Goal: Task Accomplishment & Management: Use online tool/utility

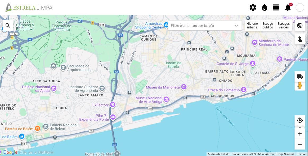
click at [287, 25] on div "Espaços verdes" at bounding box center [284, 25] width 16 height 11
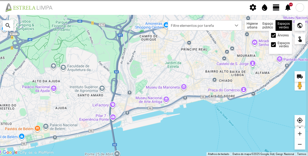
click at [280, 37] on div "Árvores" at bounding box center [280, 35] width 19 height 5
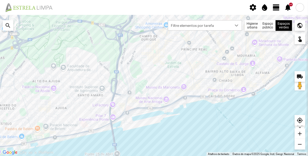
click at [277, 8] on span "view_day" at bounding box center [277, 7] width 8 height 8
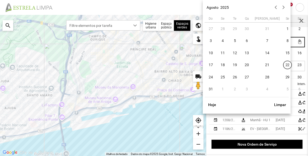
click at [279, 42] on body "settings water_drop view_day +9 notifications Para navegar no mapa com gestos d…" at bounding box center [154, 78] width 308 height 156
click at [284, 66] on span "22" at bounding box center [288, 65] width 8 height 8
type input "[DATE]"
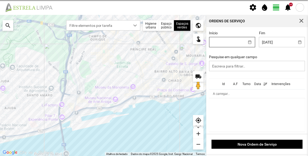
click at [240, 45] on body "settings water_drop view_day +9 notifications Para navegar no mapa com gestos d…" at bounding box center [154, 78] width 308 height 156
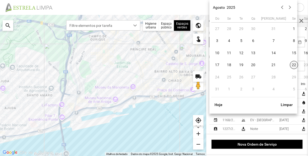
click at [290, 65] on span "22" at bounding box center [294, 65] width 8 height 8
type input "[DATE]"
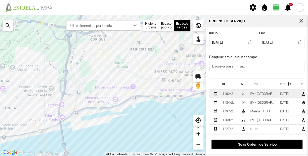
click at [261, 92] on td "EV - [GEOGRAPHIC_DATA] A" at bounding box center [262, 93] width 29 height 9
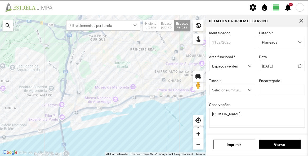
type input "[PERSON_NAME]"
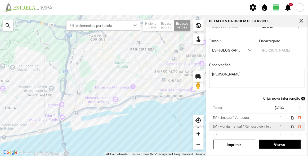
scroll to position [46, 0]
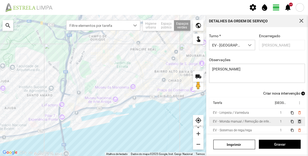
click at [297, 121] on span "delete_outline" at bounding box center [299, 121] width 4 height 4
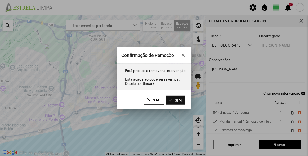
click at [181, 100] on button "Sim" at bounding box center [175, 99] width 19 height 9
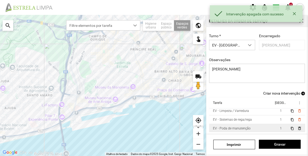
scroll to position [3, 0]
click at [297, 126] on span "delete_outline" at bounding box center [299, 127] width 4 height 4
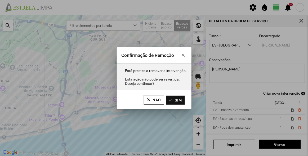
click at [179, 100] on button "Sim" at bounding box center [175, 99] width 19 height 9
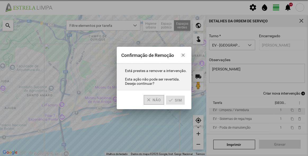
scroll to position [0, 0]
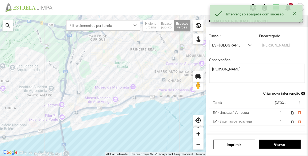
click at [289, 94] on span "Criar nova intervenção" at bounding box center [281, 93] width 37 height 4
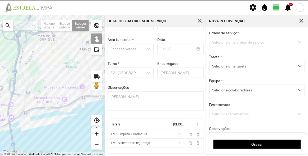
scroll to position [18, 0]
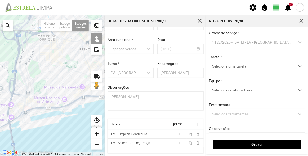
click at [234, 62] on span "Selecione uma tarefa" at bounding box center [252, 66] width 85 height 10
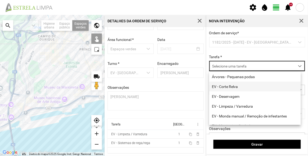
click at [235, 90] on li "EV - Corte Relva" at bounding box center [255, 86] width 92 height 10
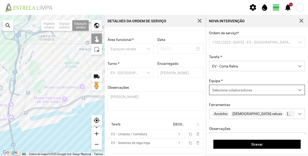
click at [244, 88] on span "Selecione colaboradores" at bounding box center [232, 90] width 40 height 4
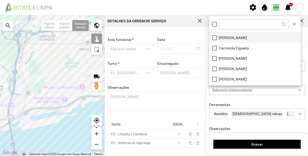
click at [229, 39] on li "[PERSON_NAME]" at bounding box center [255, 37] width 92 height 10
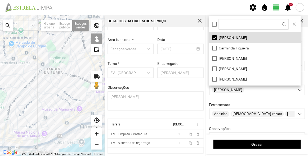
click at [80, 65] on div at bounding box center [52, 85] width 105 height 141
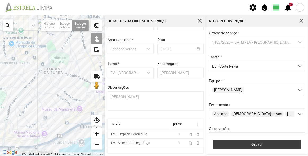
click at [264, 145] on span "Gravar" at bounding box center [258, 144] width 82 height 4
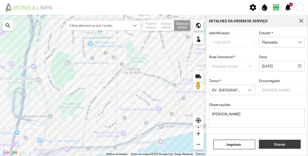
click at [279, 143] on span "Gravar" at bounding box center [280, 144] width 36 height 4
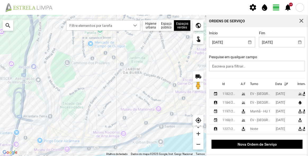
click at [263, 95] on div "EV - [GEOGRAPHIC_DATA] A" at bounding box center [260, 94] width 21 height 4
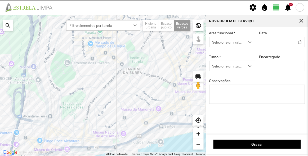
type input "[DATE]"
type textarea "[PERSON_NAME]"
type input "[PERSON_NAME]"
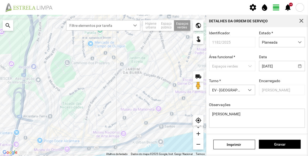
scroll to position [46, 0]
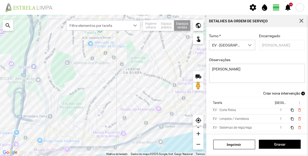
click at [285, 53] on div "Identificador 1182/2025 Estado * Planeada Área funcional * Espaços verdes Data …" at bounding box center [258, 38] width 100 height 105
click at [302, 23] on span "button" at bounding box center [301, 21] width 5 height 5
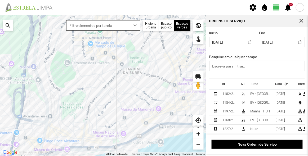
click at [119, 24] on span "Filtre elementos por tarefa" at bounding box center [99, 25] width 64 height 10
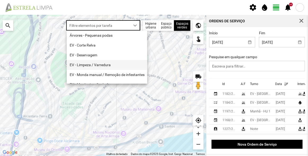
click at [91, 66] on li "EV - Limpeza / Varredura" at bounding box center [107, 65] width 81 height 10
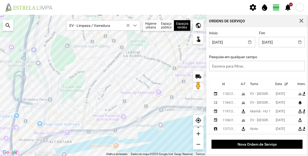
drag, startPoint x: 117, startPoint y: 80, endPoint x: 107, endPoint y: 110, distance: 32.3
click at [107, 110] on div at bounding box center [103, 85] width 206 height 141
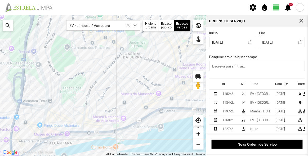
click at [121, 51] on div at bounding box center [103, 85] width 206 height 141
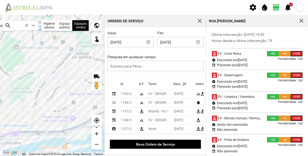
click at [80, 56] on div at bounding box center [52, 85] width 105 height 141
click at [74, 78] on div at bounding box center [52, 85] width 105 height 141
click at [302, 21] on span "button" at bounding box center [301, 21] width 5 height 5
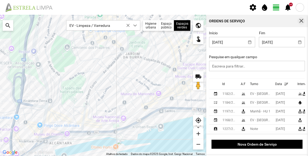
click at [301, 20] on span "button" at bounding box center [301, 21] width 5 height 5
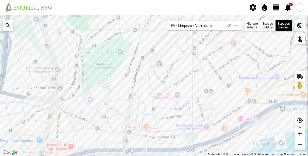
click at [295, 98] on div at bounding box center [154, 85] width 308 height 141
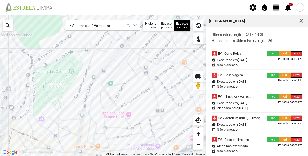
drag, startPoint x: 124, startPoint y: 85, endPoint x: 125, endPoint y: 90, distance: 5.6
click at [125, 90] on div at bounding box center [103, 85] width 206 height 141
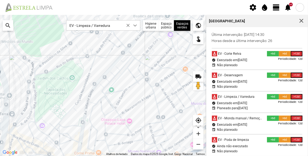
click at [120, 66] on div at bounding box center [103, 85] width 206 height 141
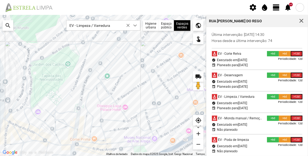
drag, startPoint x: 138, startPoint y: 96, endPoint x: 134, endPoint y: 82, distance: 14.9
click at [134, 82] on div at bounding box center [103, 85] width 206 height 141
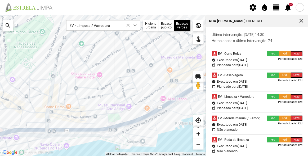
drag, startPoint x: 119, startPoint y: 93, endPoint x: 115, endPoint y: 61, distance: 31.8
click at [115, 61] on div at bounding box center [103, 85] width 206 height 141
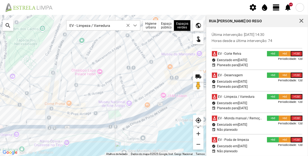
click at [118, 112] on div at bounding box center [103, 85] width 206 height 141
